Goal: Information Seeking & Learning: Learn about a topic

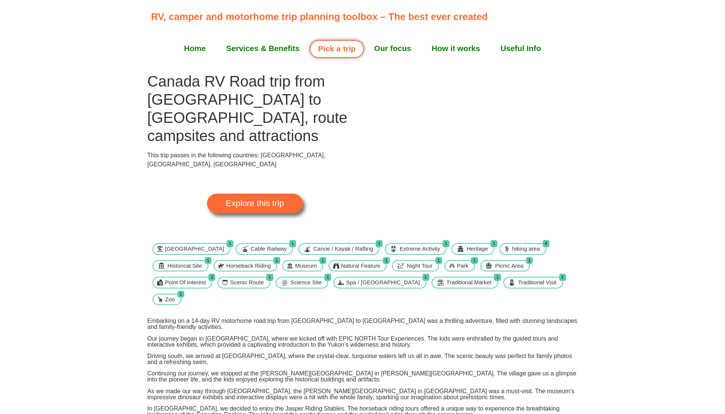
click at [363, 76] on img at bounding box center [363, 76] width 0 height 0
click at [268, 199] on span "Explore this trip" at bounding box center [255, 203] width 58 height 8
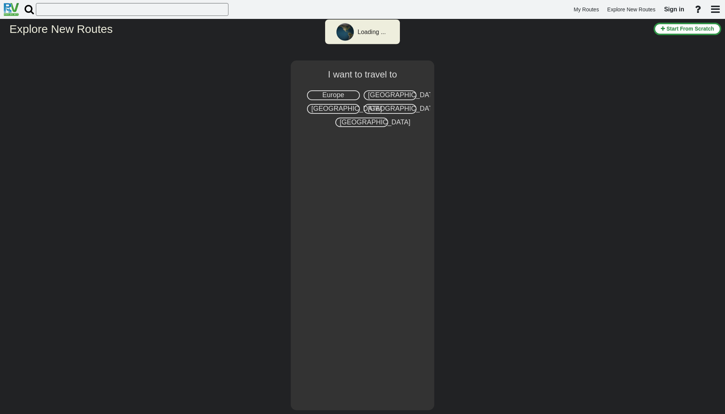
select select "number:8"
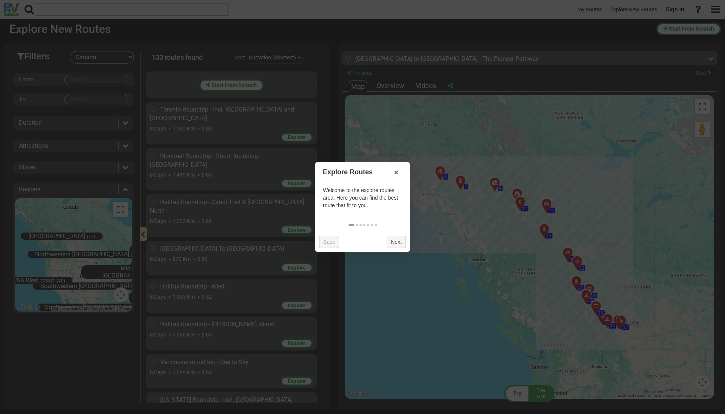
scroll to position [1305, 0]
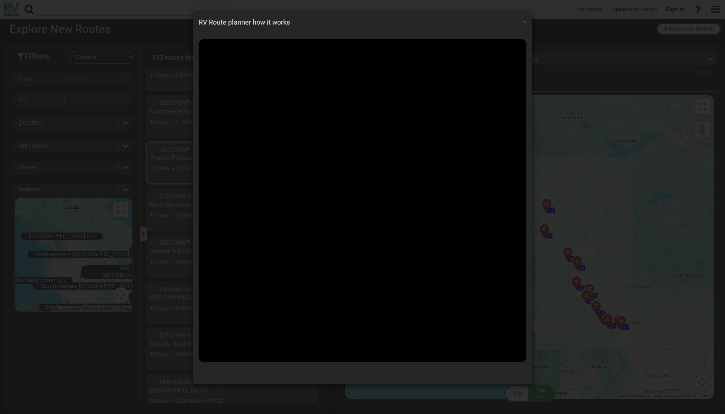
click at [525, 19] on span "×" at bounding box center [524, 20] width 4 height 9
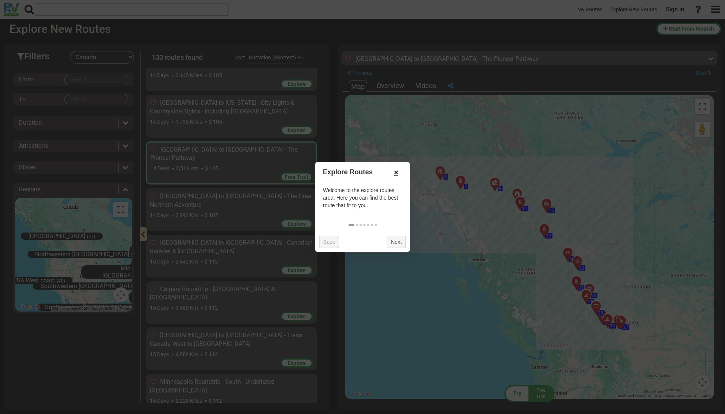
click at [396, 173] on link "×" at bounding box center [396, 172] width 12 height 13
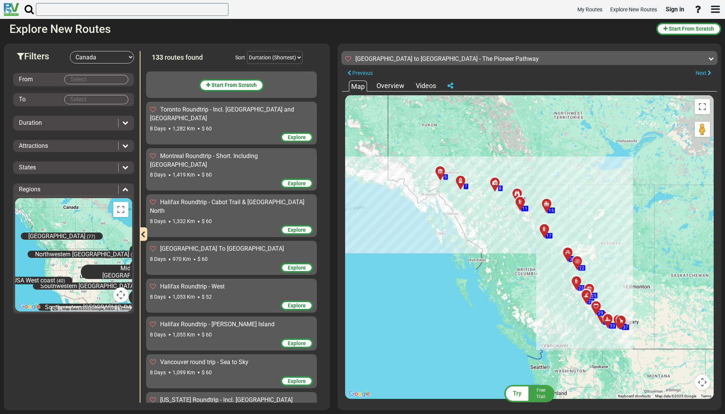
scroll to position [0, 0]
click at [391, 87] on div "Overview" at bounding box center [391, 86] width 32 height 10
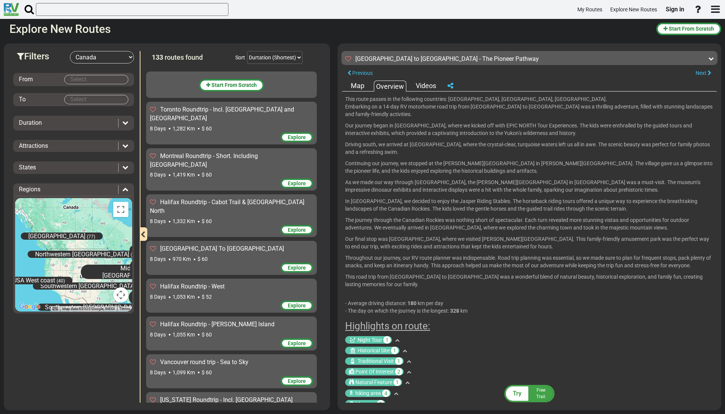
click at [427, 86] on div "Videos" at bounding box center [426, 86] width 24 height 10
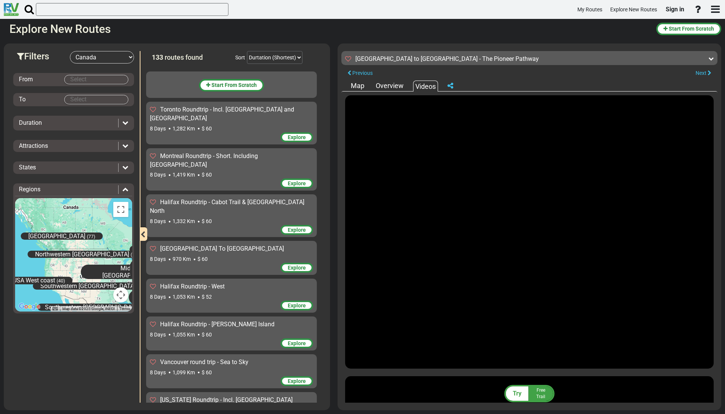
click at [395, 85] on div "Overview" at bounding box center [390, 86] width 32 height 10
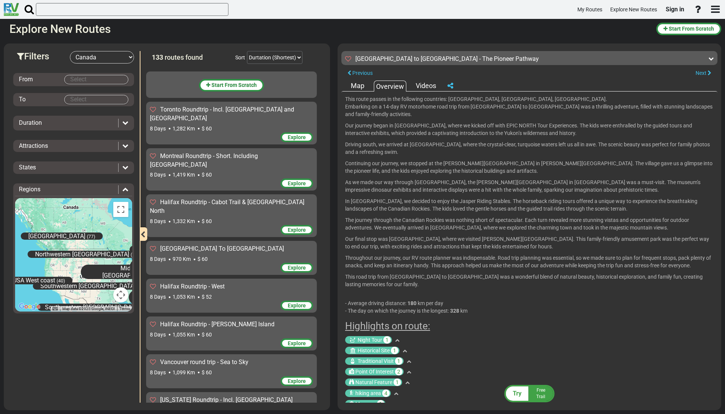
click at [362, 85] on div "Map" at bounding box center [357, 86] width 17 height 10
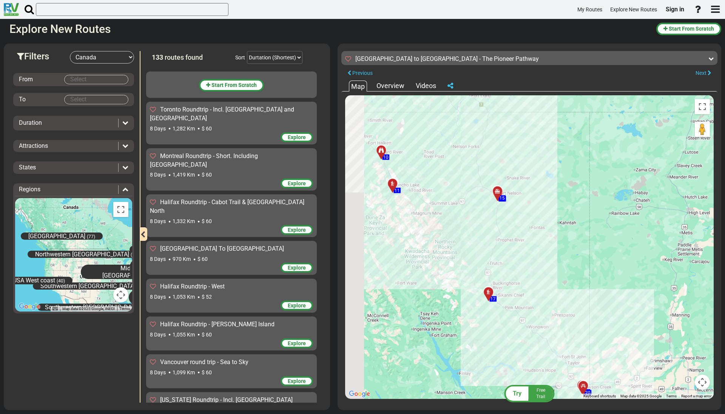
drag, startPoint x: 508, startPoint y: 197, endPoint x: 680, endPoint y: 176, distance: 174.2
click at [683, 175] on div "To activate drag with keyboard, press Alt + Enter. Once in keyboard drag state,…" at bounding box center [529, 246] width 369 height 303
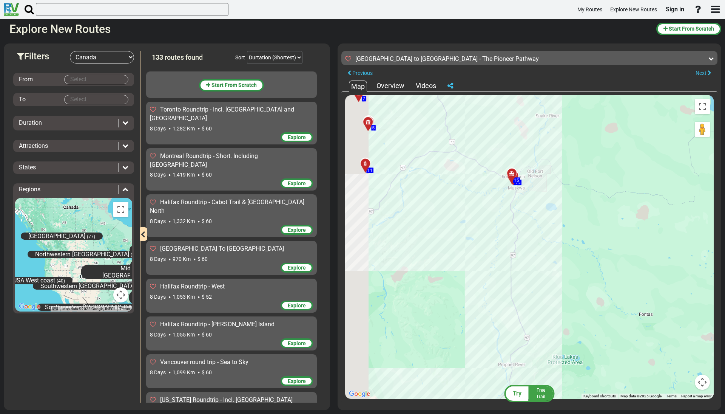
drag, startPoint x: 540, startPoint y: 182, endPoint x: 700, endPoint y: 187, distance: 160.2
click at [725, 182] on html "My Routes Explore New Routes Sign in ×" at bounding box center [362, 207] width 725 height 414
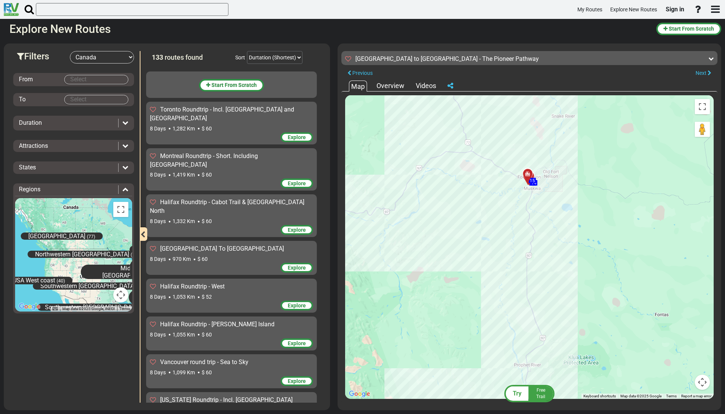
drag, startPoint x: 605, startPoint y: 194, endPoint x: 641, endPoint y: 193, distance: 35.5
click at [641, 193] on div "To activate drag with keyboard, press Alt + Enter. Once in keyboard drag state,…" at bounding box center [529, 246] width 369 height 303
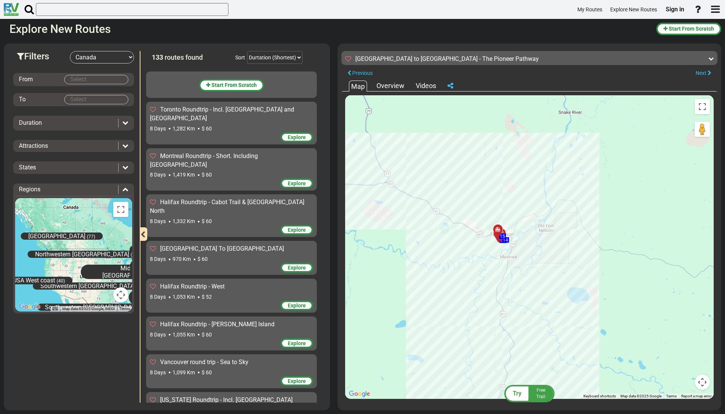
drag, startPoint x: 531, startPoint y: 194, endPoint x: 666, endPoint y: 169, distance: 136.7
click at [666, 169] on div "To activate drag with keyboard, press Alt + Enter. Once in keyboard drag state,…" at bounding box center [529, 246] width 369 height 303
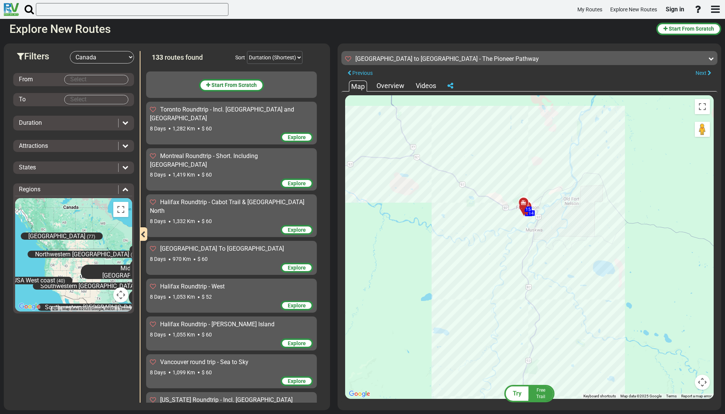
drag, startPoint x: 583, startPoint y: 211, endPoint x: 588, endPoint y: 183, distance: 28.1
click at [592, 179] on div "To activate drag with keyboard, press Alt + Enter. Once in keyboard drag state,…" at bounding box center [529, 246] width 369 height 303
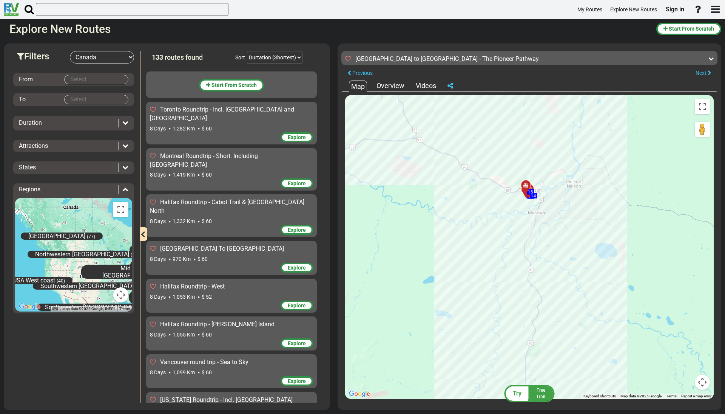
click at [528, 187] on div at bounding box center [528, 188] width 12 height 12
click at [620, 214] on div "To activate drag with keyboard, press Alt + Enter. Once in keyboard drag state,…" at bounding box center [529, 246] width 369 height 303
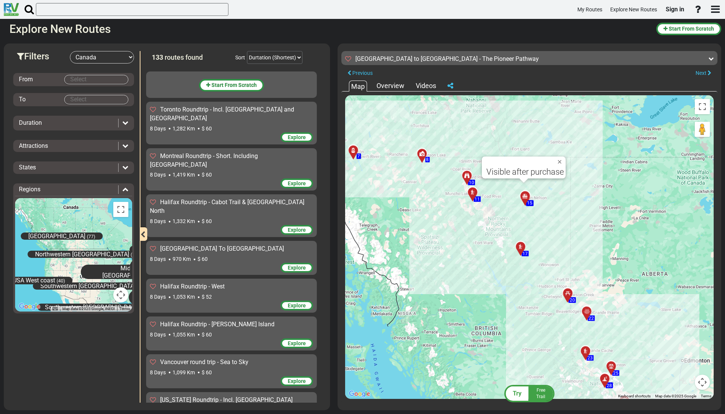
drag, startPoint x: 619, startPoint y: 214, endPoint x: 512, endPoint y: 191, distance: 109.3
click at [512, 191] on div "To activate drag with keyboard, press Alt + Enter. Once in keyboard drag state,…" at bounding box center [529, 246] width 369 height 303
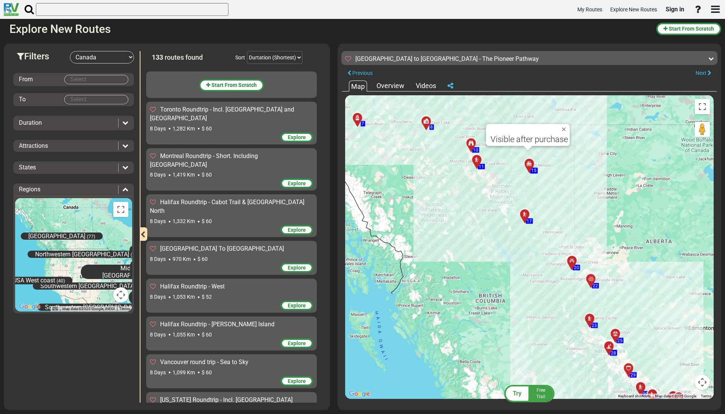
drag, startPoint x: 608, startPoint y: 223, endPoint x: 613, endPoint y: 208, distance: 15.9
click at [611, 199] on div "To activate drag with keyboard, press Alt + Enter. Once in keyboard drag state,…" at bounding box center [529, 246] width 369 height 303
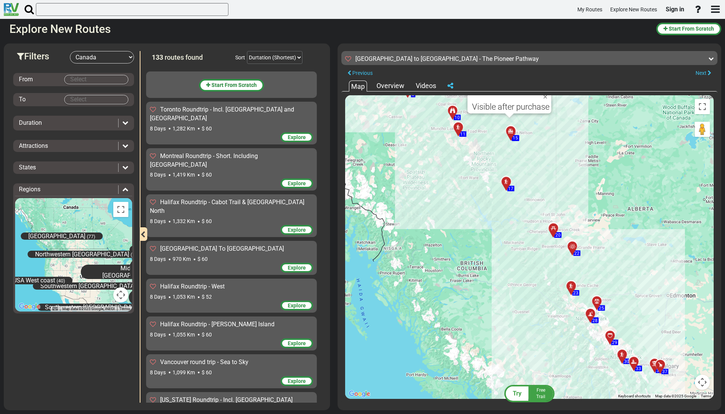
drag, startPoint x: 627, startPoint y: 241, endPoint x: 608, endPoint y: 209, distance: 37.4
click at [608, 209] on div "To activate drag with keyboard, press Alt + Enter. Once in keyboard drag state,…" at bounding box center [529, 246] width 369 height 303
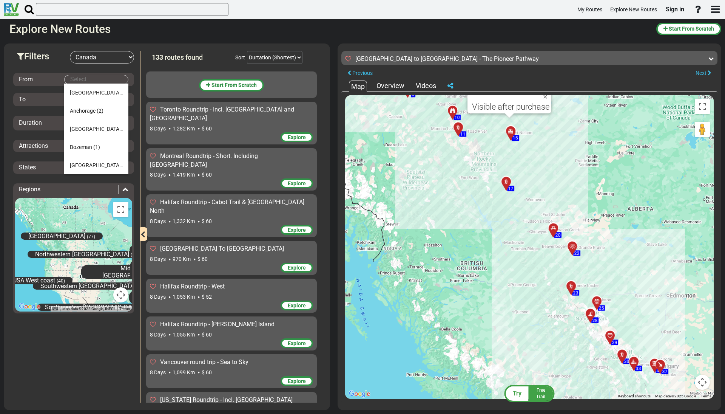
click at [76, 83] on body "My Routes Explore New Routes Sign in ×" at bounding box center [362, 207] width 725 height 414
click at [86, 164] on span "Calgary" at bounding box center [96, 165] width 53 height 6
type input "Calgary"
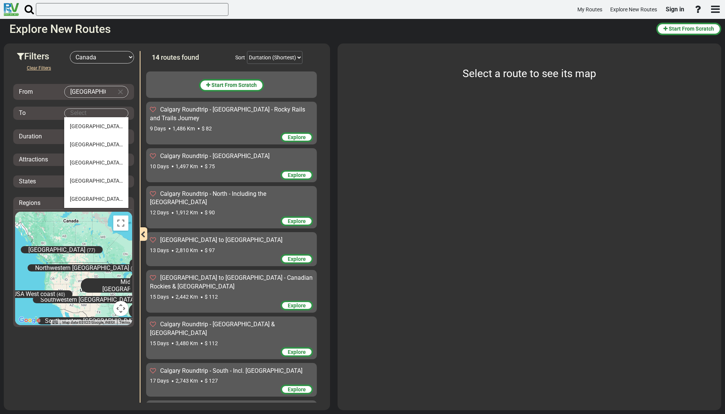
click at [80, 111] on body "My Routes Explore New Routes Sign in ×" at bounding box center [362, 207] width 725 height 414
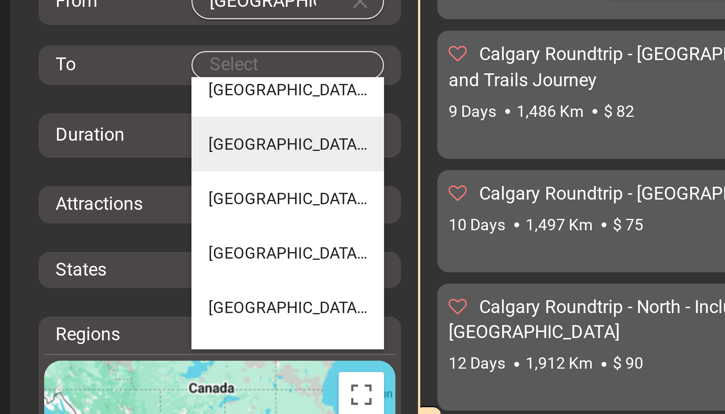
scroll to position [5, 0]
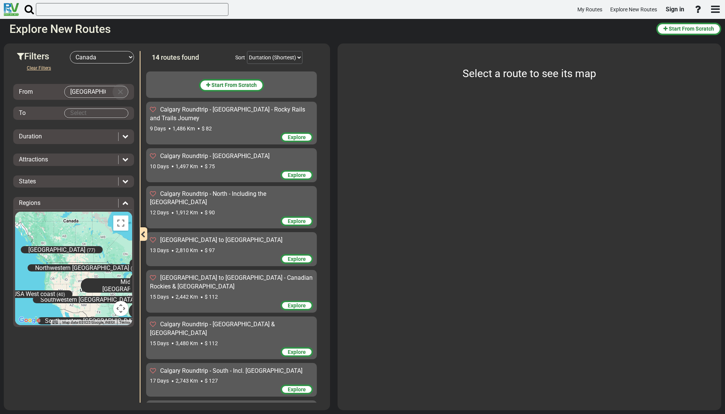
click at [123, 90] on button "Clear Input" at bounding box center [120, 91] width 11 height 11
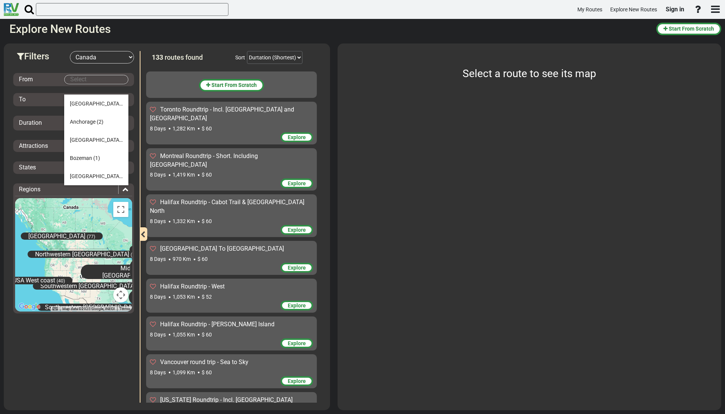
scroll to position [0, 0]
click at [87, 123] on span "Anchorage" at bounding box center [83, 122] width 26 height 6
type input "Anchorage"
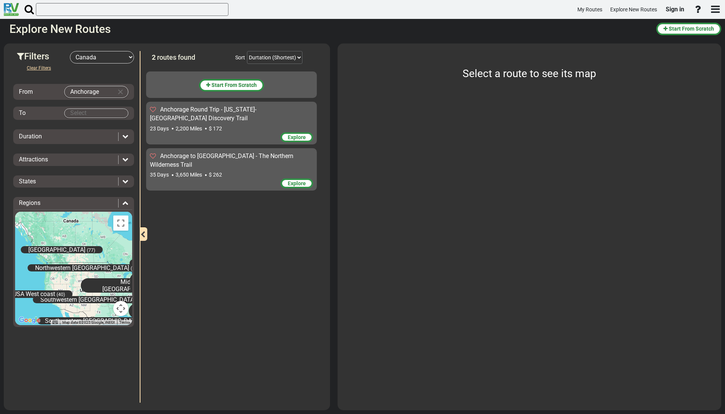
click at [84, 111] on body "My Routes Explore New Routes Sign in ×" at bounding box center [362, 207] width 725 height 414
click at [83, 144] on span "Seattle" at bounding box center [96, 144] width 53 height 6
type input "Seattle"
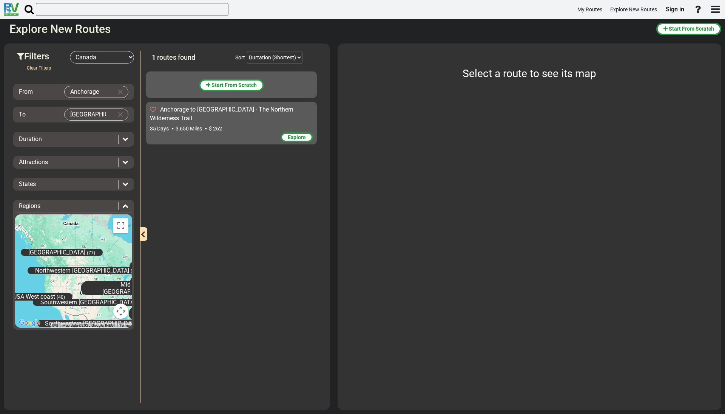
click at [186, 115] on div "Anchorage to Seattle - The Northern Wilderness Trail 35 Days 3,650 Miles $ 262" at bounding box center [231, 118] width 163 height 27
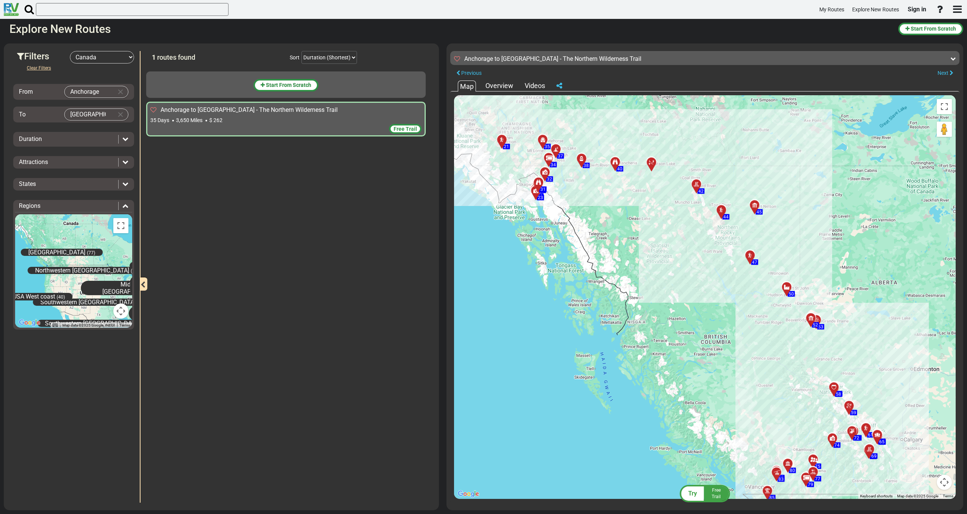
click at [591, 222] on div "To activate drag with keyboard, press Alt + Enter. Once in keyboard drag state,…" at bounding box center [704, 296] width 501 height 403
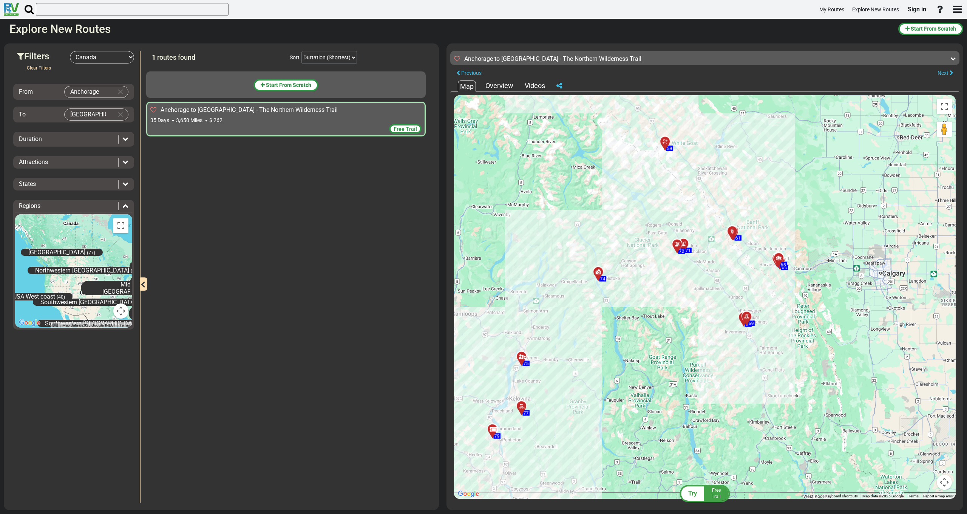
drag, startPoint x: 660, startPoint y: 316, endPoint x: 820, endPoint y: 343, distance: 162.3
click at [725, 343] on div "To activate drag with keyboard, press Alt + Enter. Once in keyboard drag state,…" at bounding box center [704, 296] width 501 height 403
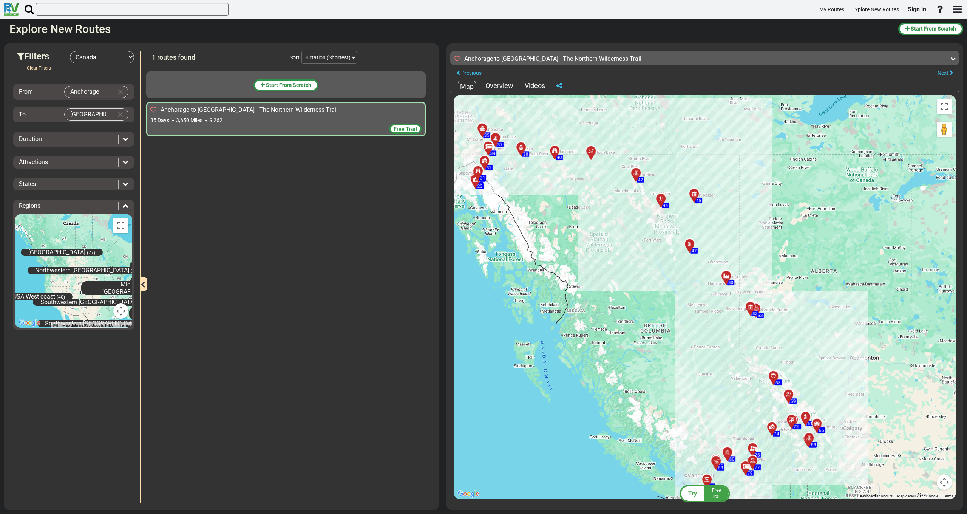
drag, startPoint x: 822, startPoint y: 203, endPoint x: 856, endPoint y: 159, distance: 54.9
click at [725, 159] on div "To activate drag with keyboard, press Alt + Enter. Once in keyboard drag state,…" at bounding box center [704, 296] width 501 height 403
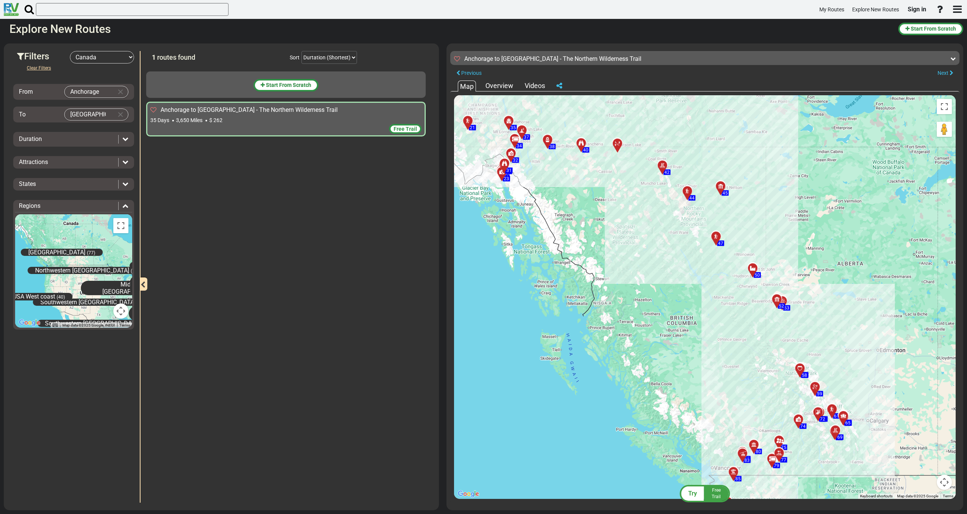
drag, startPoint x: 844, startPoint y: 230, endPoint x: 872, endPoint y: 222, distance: 28.3
click at [725, 222] on div "To activate drag with keyboard, press Alt + Enter. Once in keyboard drag state,…" at bounding box center [704, 296] width 501 height 403
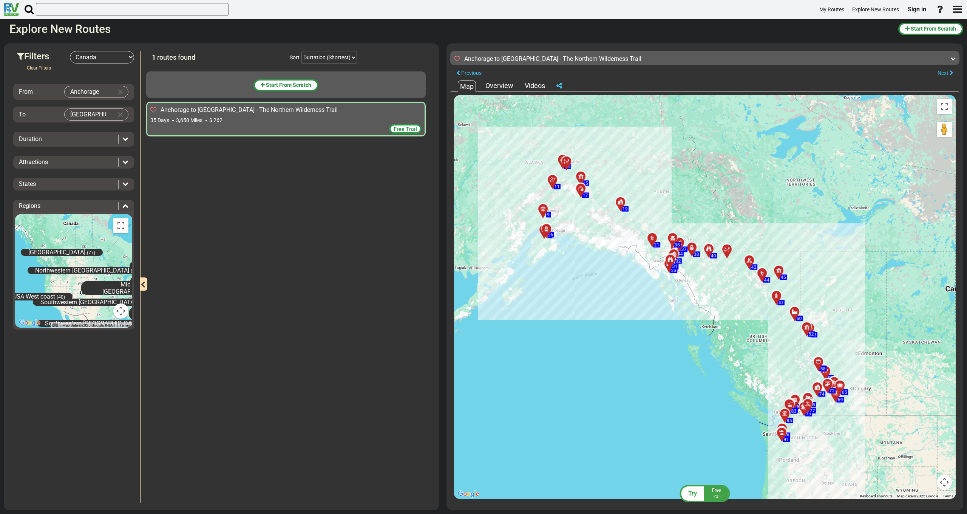
drag, startPoint x: 824, startPoint y: 179, endPoint x: 808, endPoint y: 236, distance: 59.3
click at [725, 236] on div "To activate drag with keyboard, press Alt + Enter. Once in keyboard drag state,…" at bounding box center [704, 296] width 501 height 403
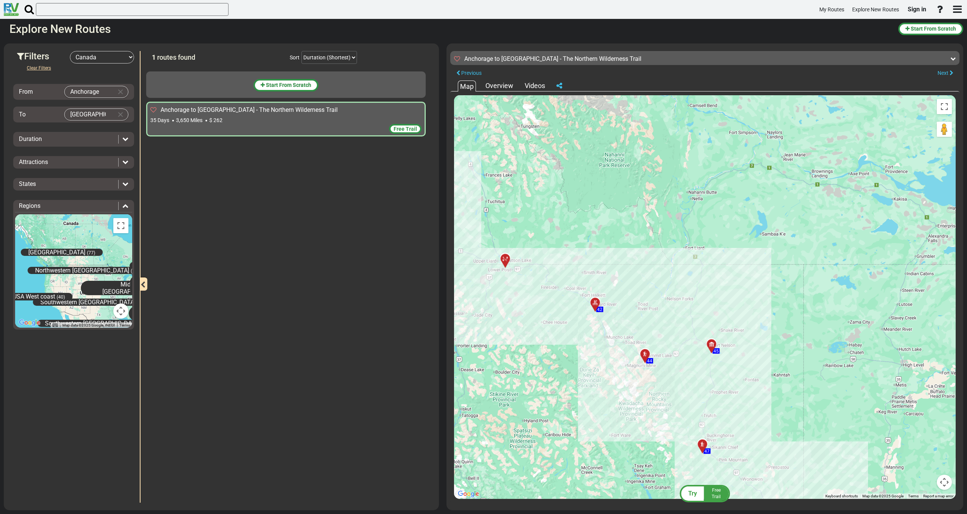
drag, startPoint x: 807, startPoint y: 236, endPoint x: 822, endPoint y: 221, distance: 21.4
click at [725, 201] on div "To activate drag with keyboard, press Alt + Enter. Once in keyboard drag state,…" at bounding box center [704, 296] width 501 height 403
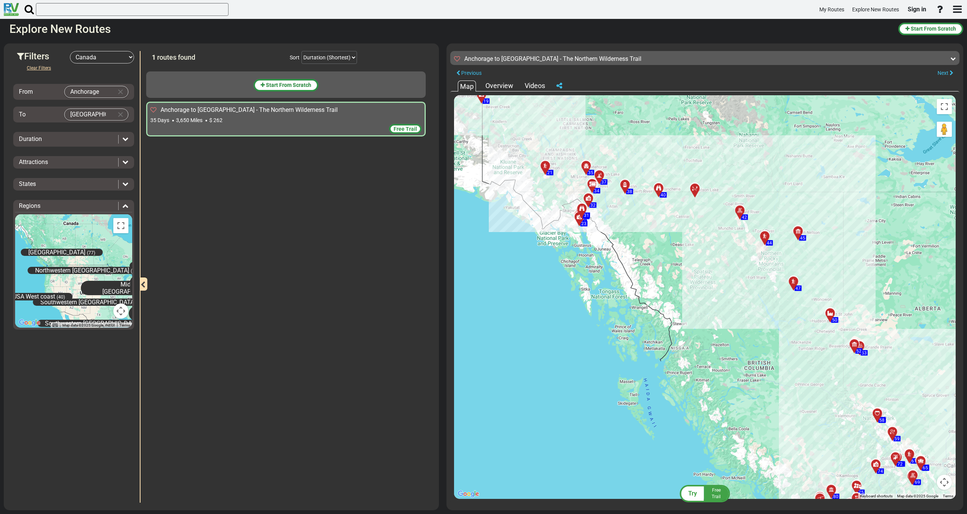
drag, startPoint x: 773, startPoint y: 288, endPoint x: 820, endPoint y: 236, distance: 69.5
click at [725, 236] on div "To activate drag with keyboard, press Alt + Enter. Once in keyboard drag state,…" at bounding box center [704, 296] width 501 height 403
click at [725, 105] on button "Toggle fullscreen view" at bounding box center [944, 106] width 15 height 15
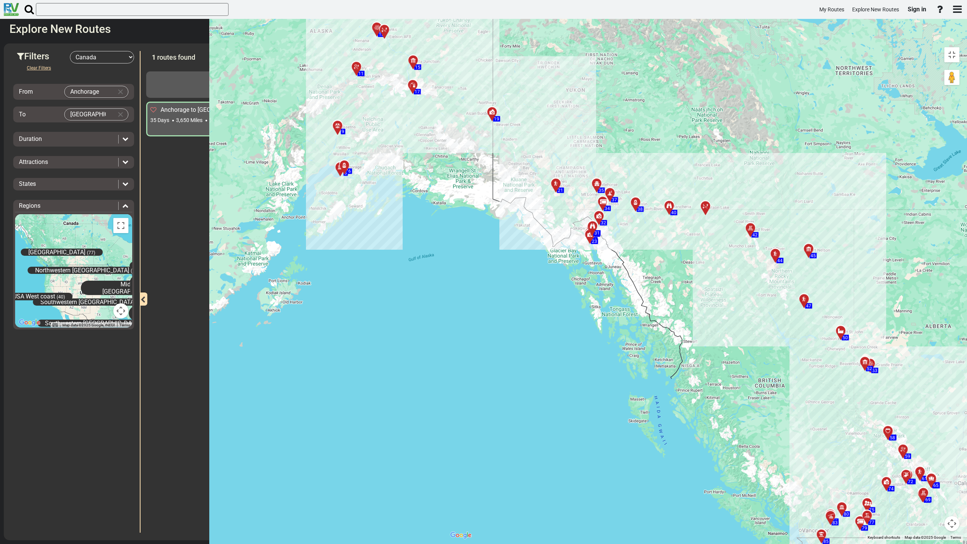
drag, startPoint x: 751, startPoint y: 104, endPoint x: 770, endPoint y: 126, distance: 29.7
click at [725, 126] on div "To activate drag with keyboard, press Alt + Enter. Once in keyboard drag state,…" at bounding box center [704, 291] width 517 height 497
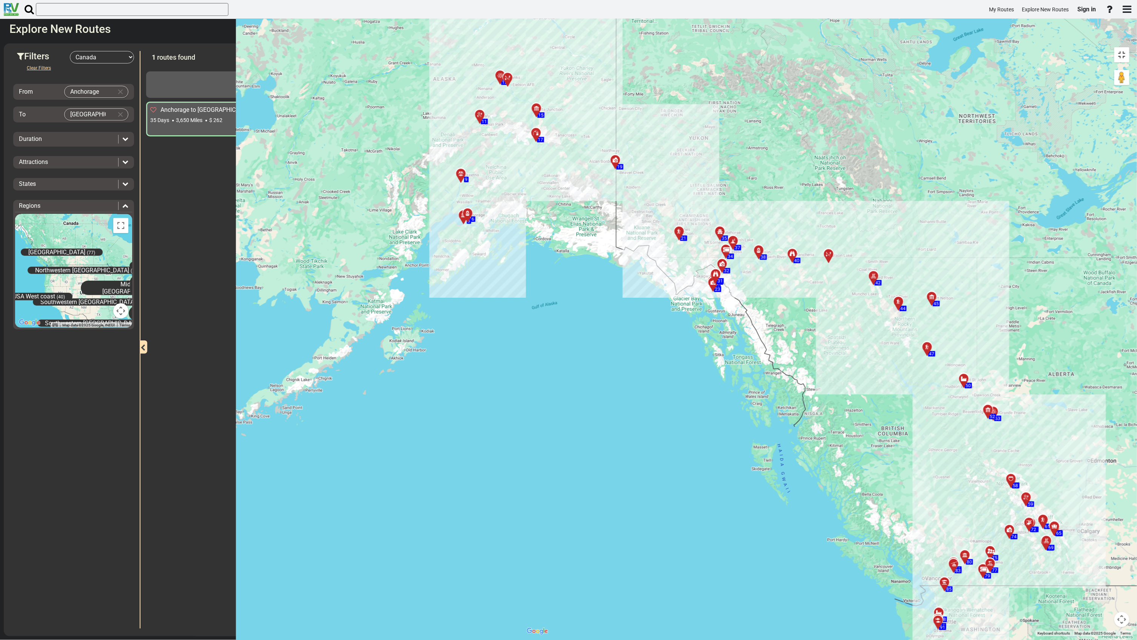
click at [725, 47] on button "Toggle fullscreen view" at bounding box center [1121, 54] width 15 height 15
